Goal: Task Accomplishment & Management: Use online tool/utility

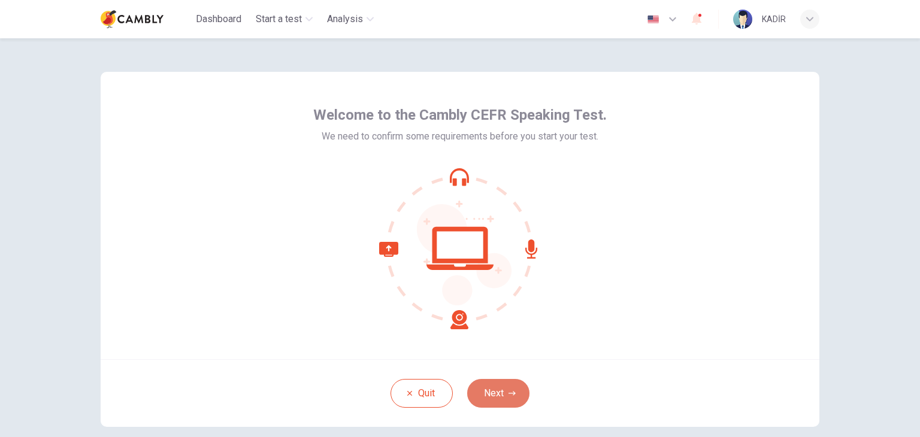
click at [503, 393] on button "Next" at bounding box center [498, 393] width 62 height 29
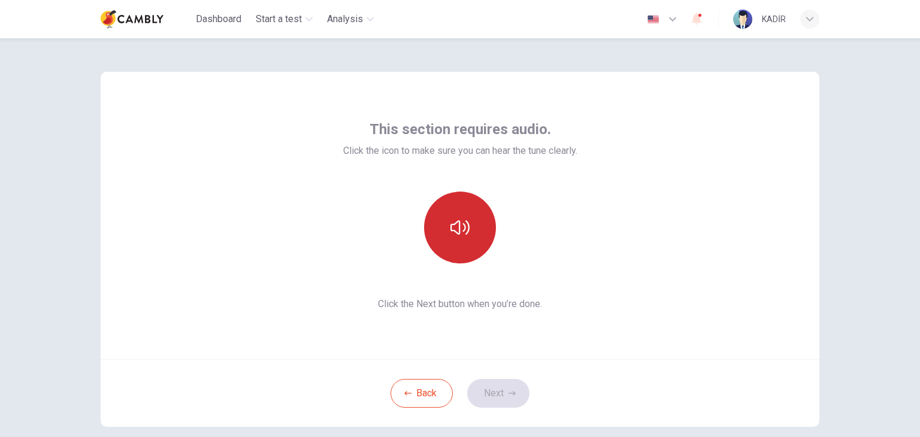
click at [464, 230] on icon "button" at bounding box center [460, 227] width 19 height 19
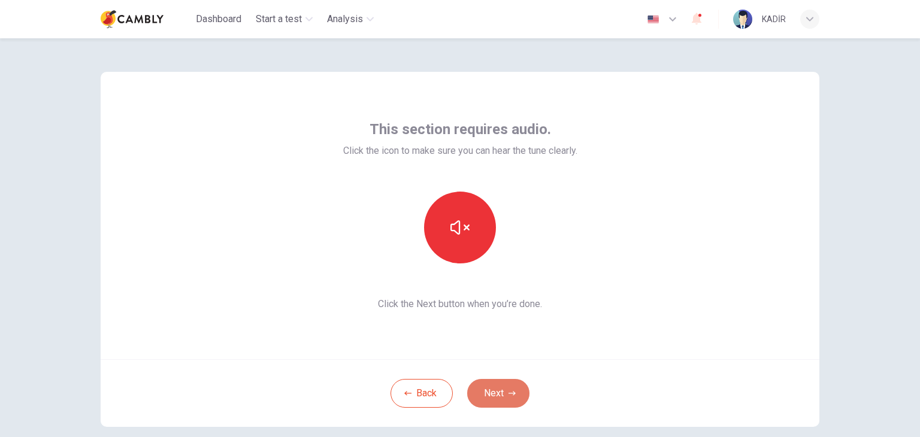
click at [509, 394] on icon "button" at bounding box center [512, 393] width 7 height 4
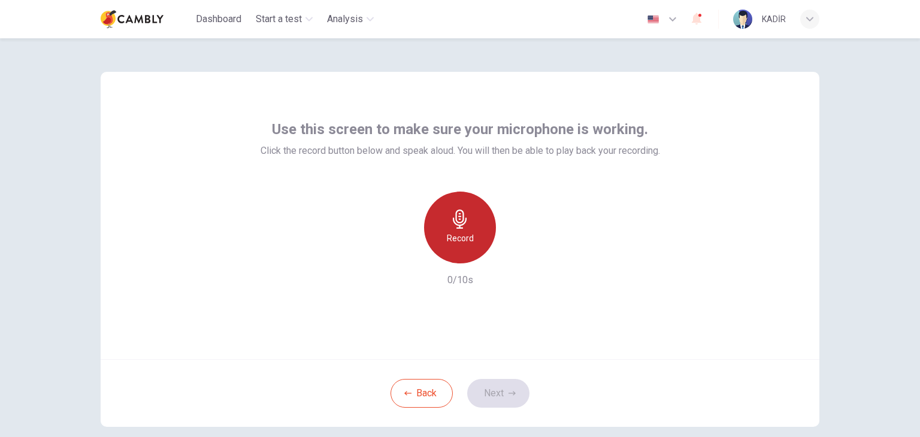
click at [467, 226] on div "Record" at bounding box center [460, 228] width 72 height 72
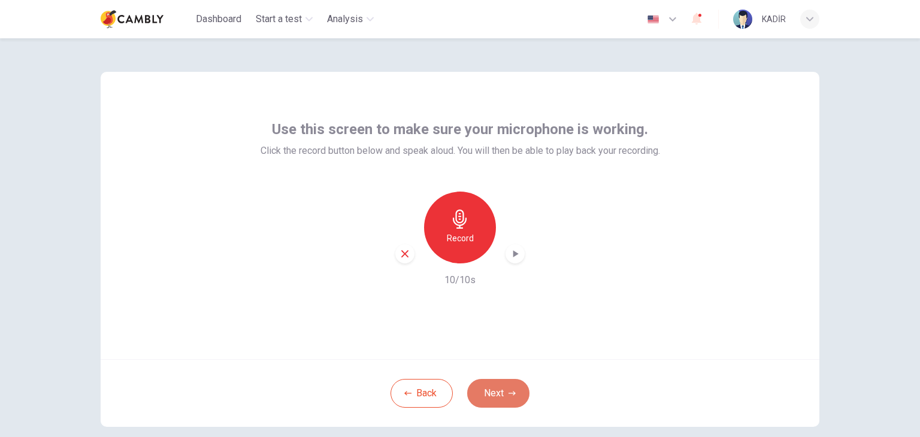
click at [504, 392] on button "Next" at bounding box center [498, 393] width 62 height 29
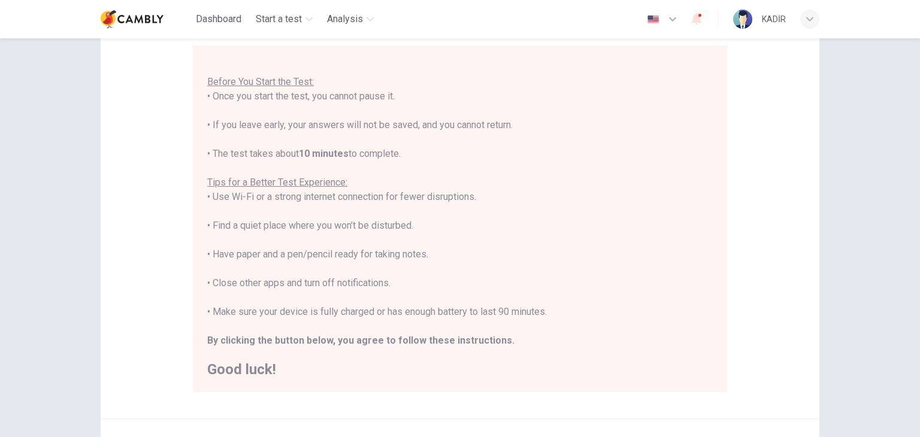
scroll to position [229, 0]
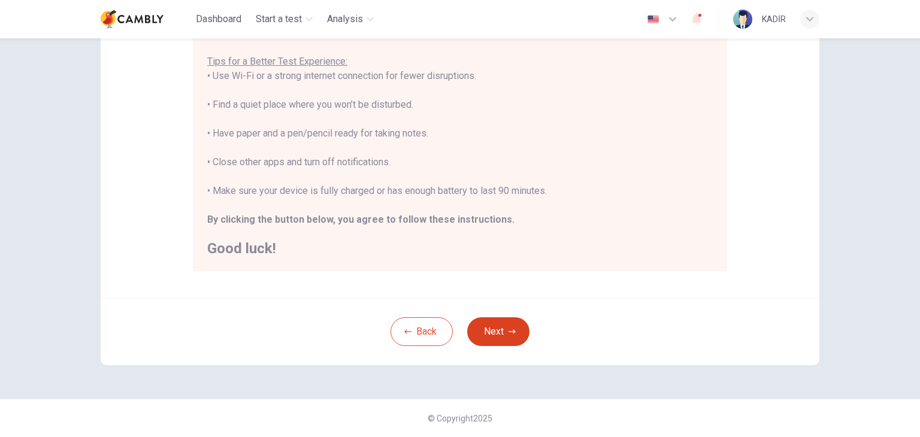
click at [495, 336] on button "Next" at bounding box center [498, 332] width 62 height 29
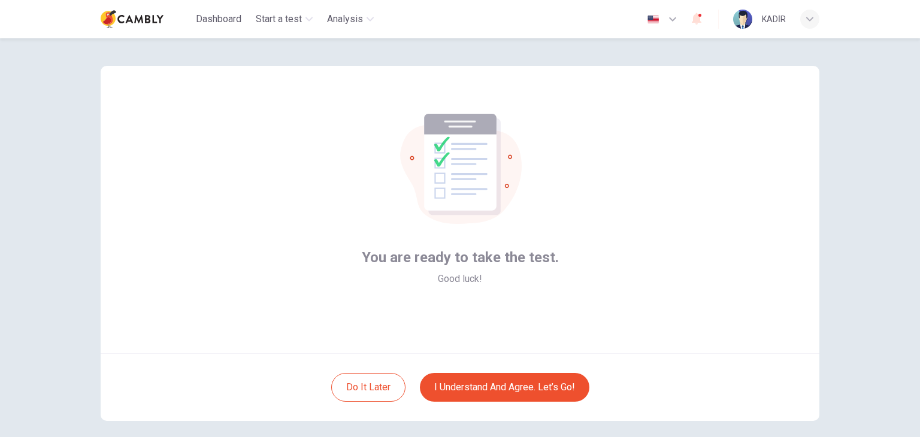
scroll to position [0, 0]
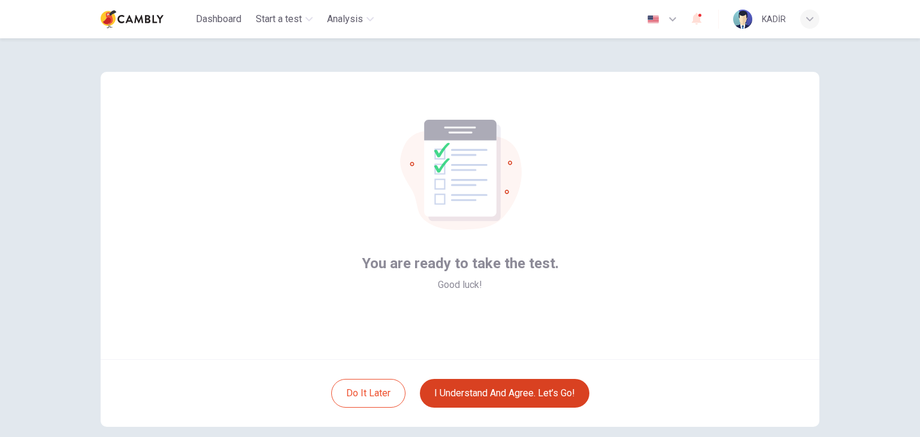
click at [537, 402] on button "I understand and agree. Let’s go!" at bounding box center [505, 393] width 170 height 29
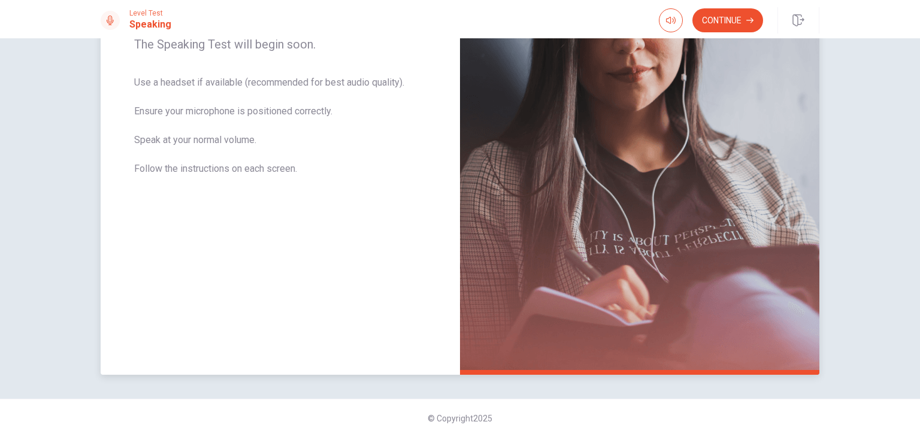
scroll to position [90, 0]
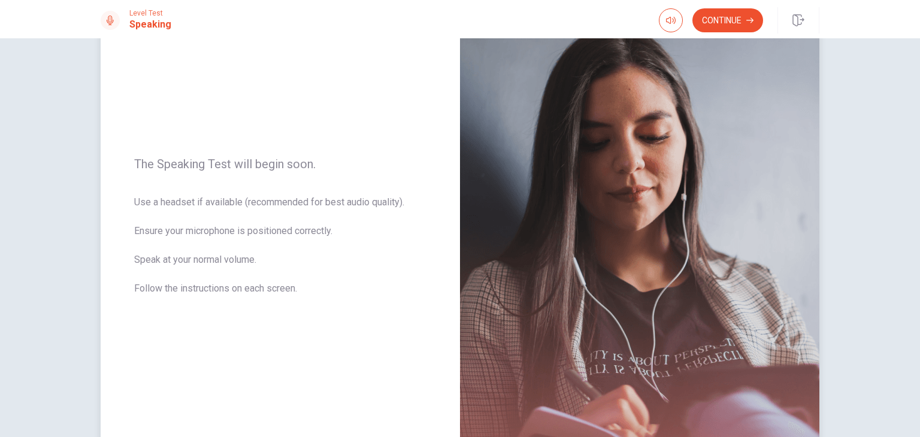
drag, startPoint x: 133, startPoint y: 201, endPoint x: 316, endPoint y: 249, distance: 189.5
click at [338, 256] on span "Use a headset if available (recommended for best audio quality). Ensure your mi…" at bounding box center [280, 252] width 292 height 115
drag, startPoint x: 149, startPoint y: 203, endPoint x: 270, endPoint y: 222, distance: 122.6
click at [270, 222] on span "Use a headset if available (recommended for best audio quality). Ensure your mi…" at bounding box center [280, 252] width 292 height 115
click at [673, 20] on icon "button" at bounding box center [671, 20] width 10 height 7
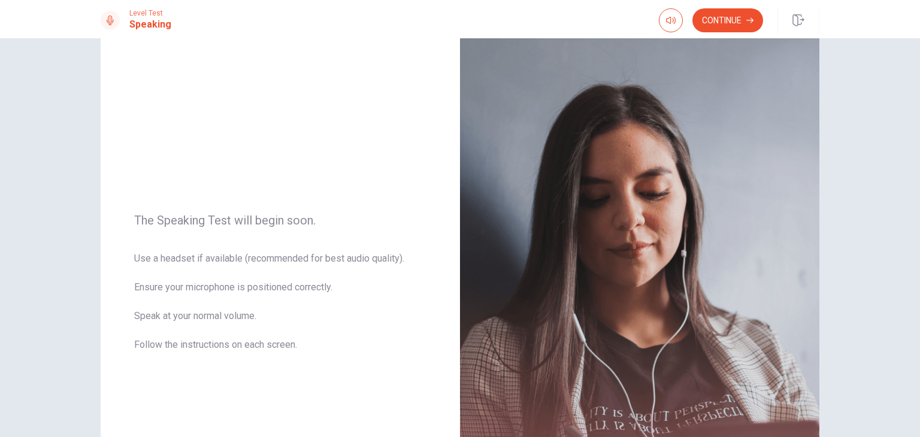
scroll to position [0, 0]
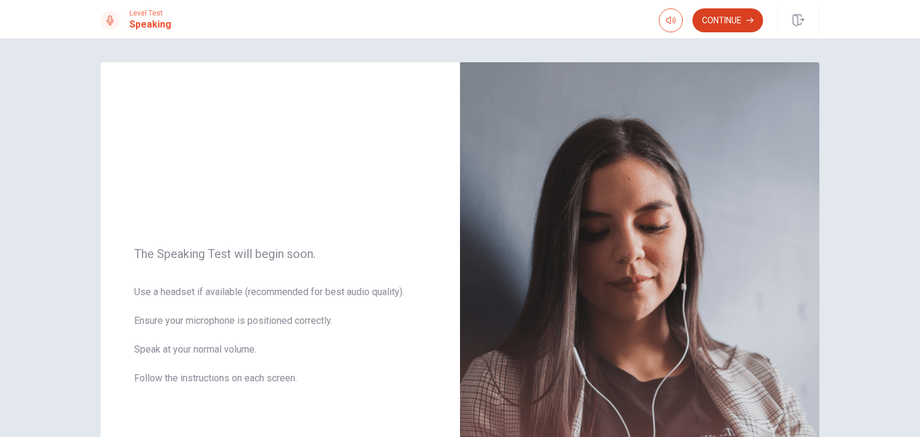
click at [748, 22] on icon "button" at bounding box center [750, 20] width 7 height 7
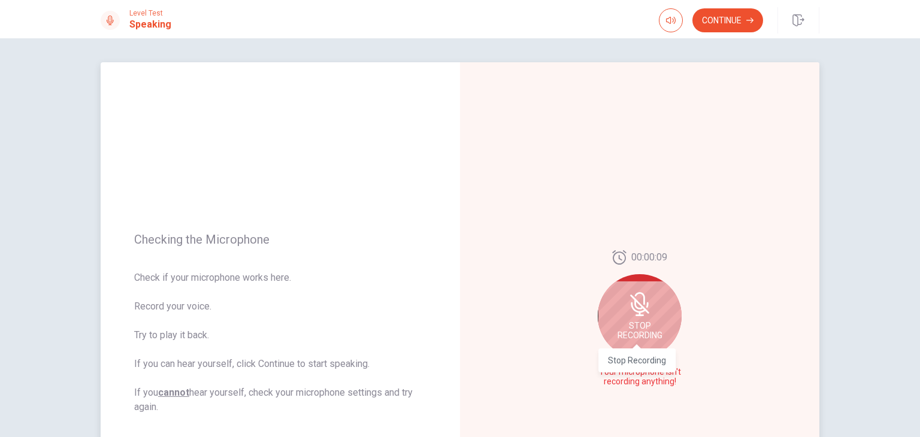
click at [650, 327] on span "Stop Recording" at bounding box center [640, 330] width 45 height 19
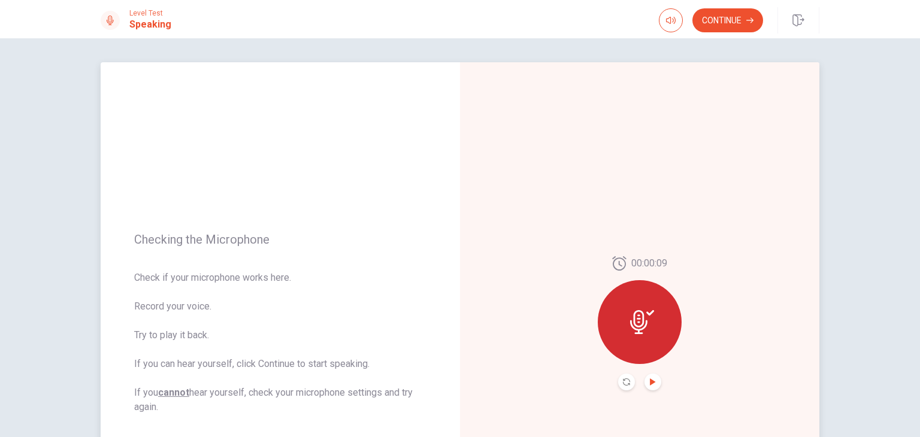
click at [650, 381] on icon "Play Audio" at bounding box center [653, 382] width 7 height 7
click at [626, 375] on button "Record Again" at bounding box center [626, 382] width 17 height 17
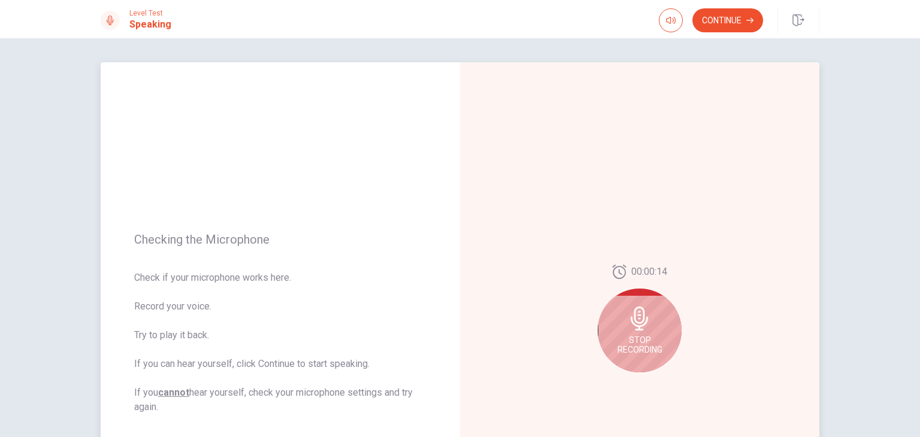
click at [644, 336] on span "Stop Recording" at bounding box center [640, 345] width 45 height 19
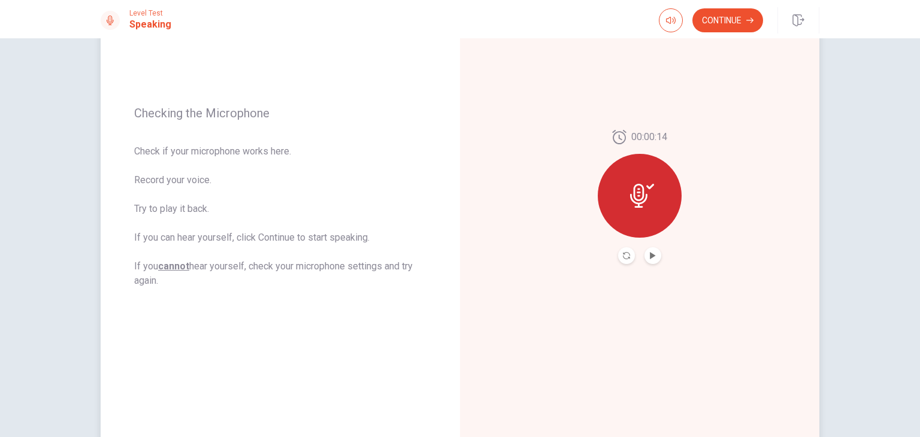
scroll to position [180, 0]
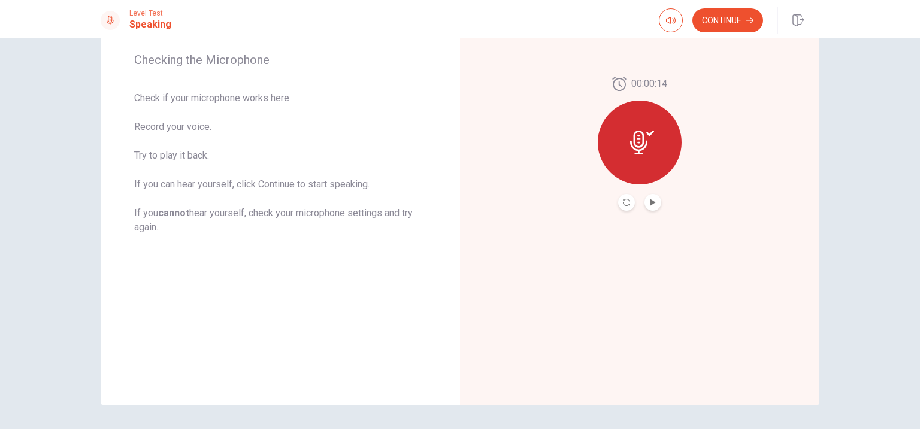
click at [636, 141] on icon at bounding box center [642, 143] width 24 height 24
click at [650, 204] on icon "Play Audio" at bounding box center [652, 202] width 5 height 7
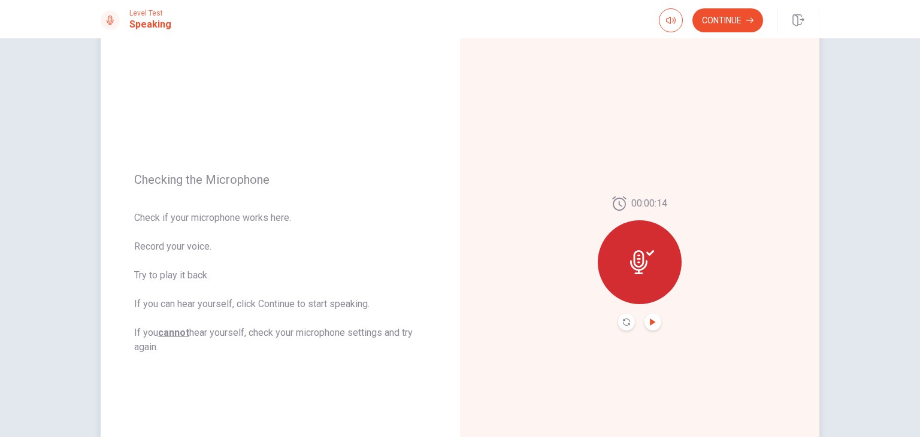
click at [642, 264] on icon at bounding box center [642, 262] width 24 height 24
click at [626, 324] on icon "Record Again" at bounding box center [626, 322] width 7 height 7
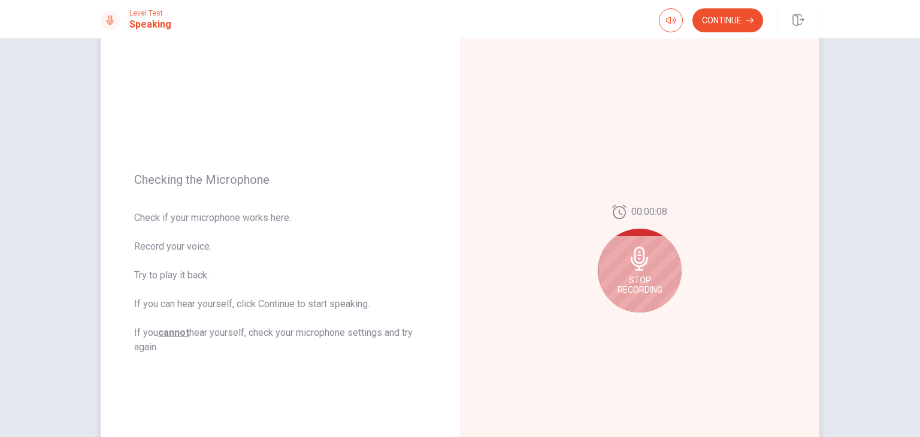
click at [636, 257] on icon at bounding box center [640, 259] width 24 height 24
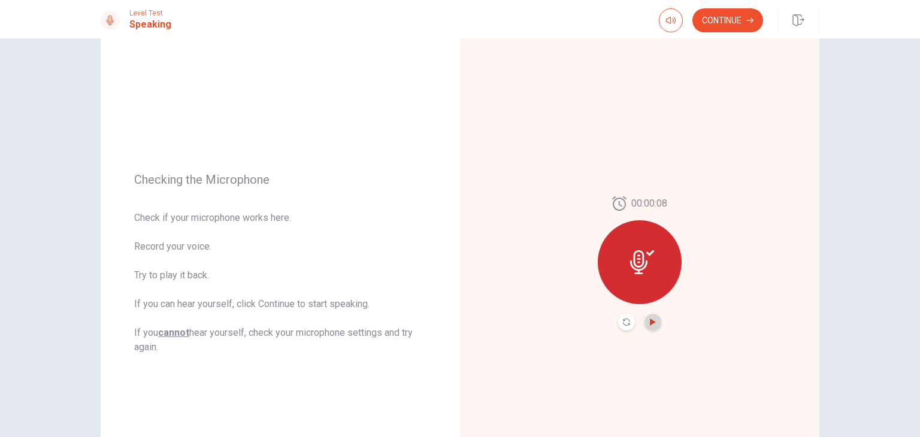
click at [650, 322] on icon "Play Audio" at bounding box center [652, 322] width 5 height 7
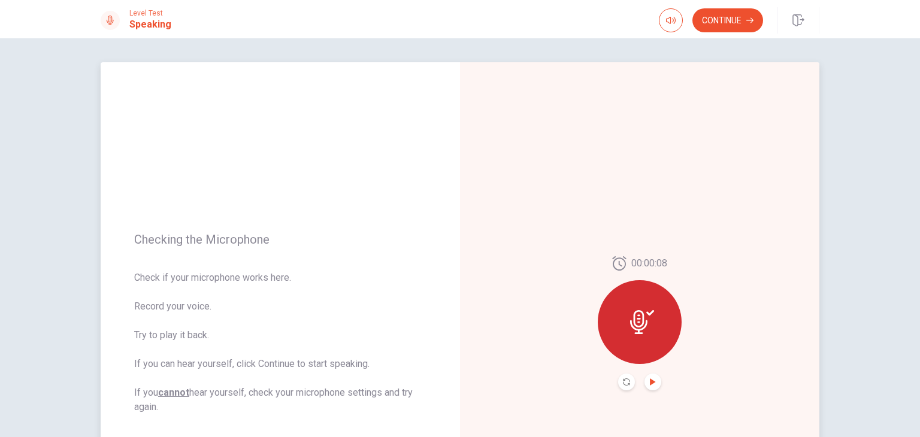
scroll to position [0, 0]
click at [747, 15] on button "Continue" at bounding box center [728, 20] width 71 height 24
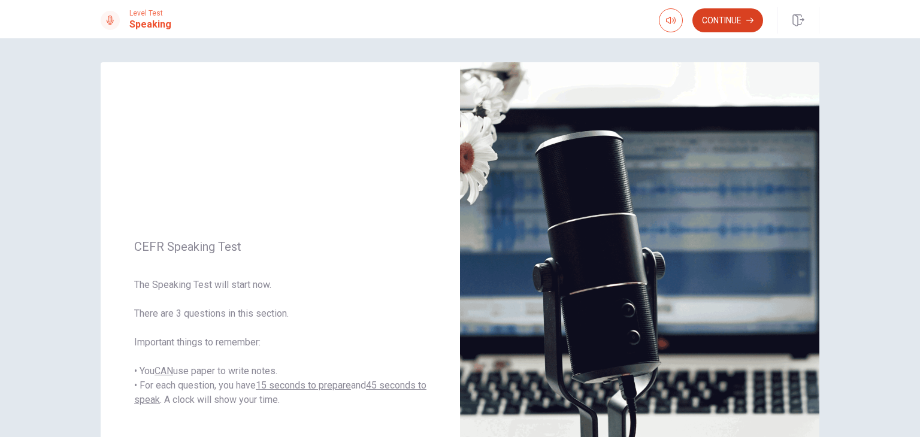
click at [734, 16] on button "Continue" at bounding box center [728, 20] width 71 height 24
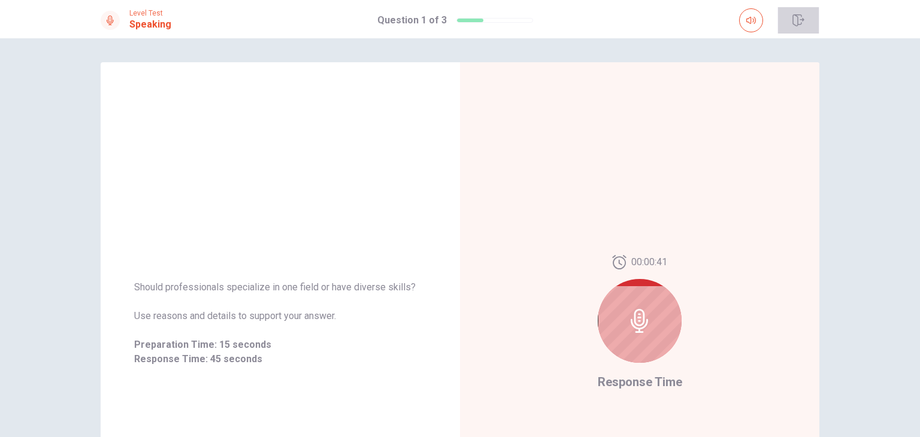
click at [804, 20] on icon "button" at bounding box center [798, 20] width 11 height 12
